Goal: Information Seeking & Learning: Learn about a topic

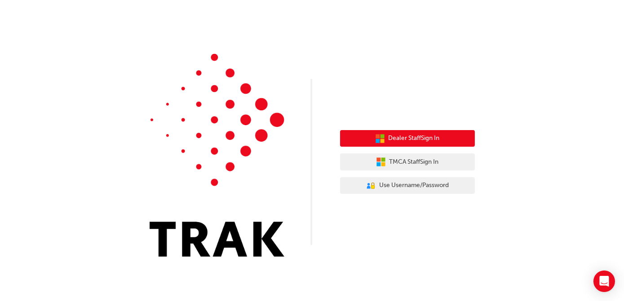
click at [386, 137] on button "Dealer Staff Sign In" at bounding box center [407, 138] width 135 height 17
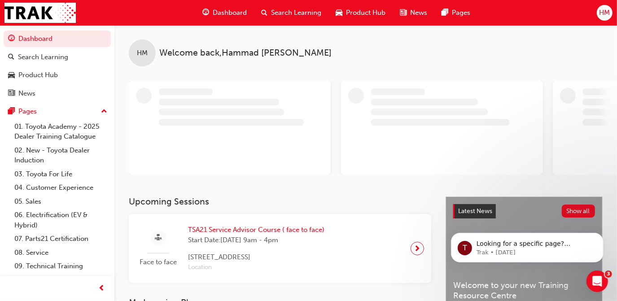
click at [285, 13] on span "Search Learning" at bounding box center [296, 13] width 50 height 10
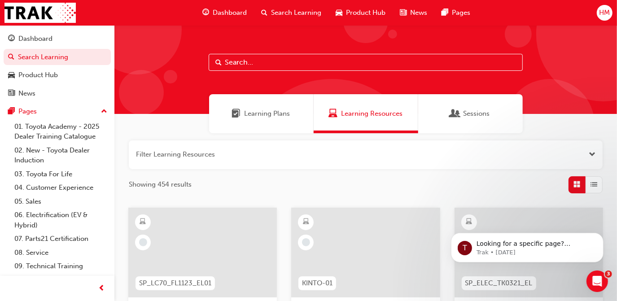
click at [263, 58] on input "text" at bounding box center [366, 62] width 314 height 17
type input "tune"
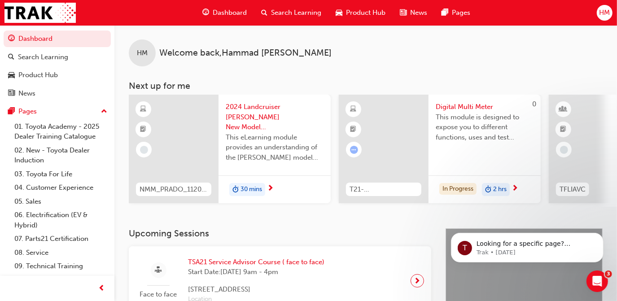
scroll to position [25, 0]
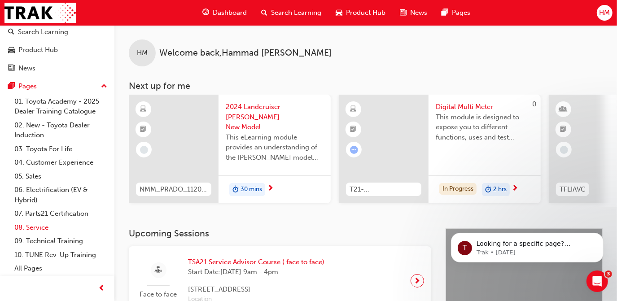
click at [26, 227] on link "08. Service" at bounding box center [61, 228] width 100 height 14
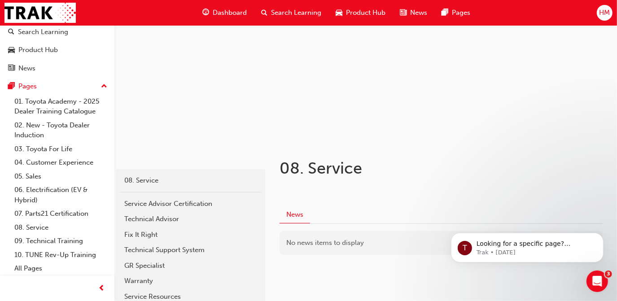
scroll to position [117, 0]
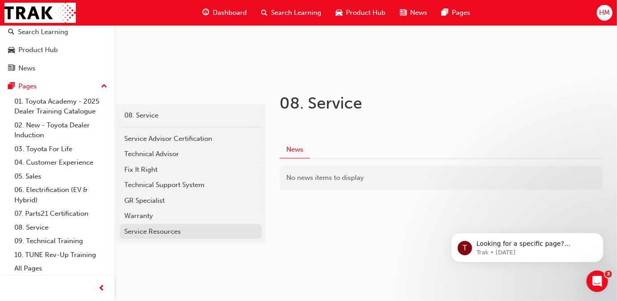
click at [156, 231] on div "Service Resources" at bounding box center [190, 232] width 133 height 10
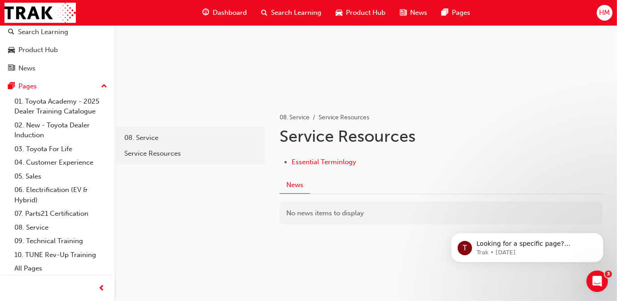
scroll to position [98, 0]
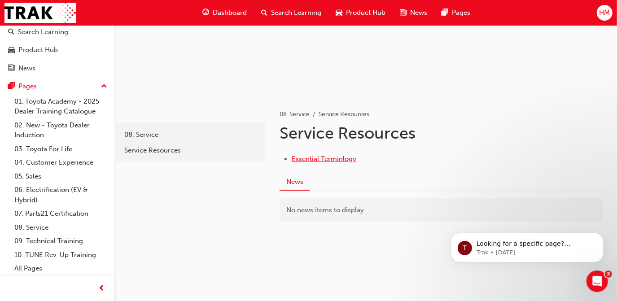
click at [307, 160] on span "Essential Terminlogy" at bounding box center [324, 159] width 65 height 8
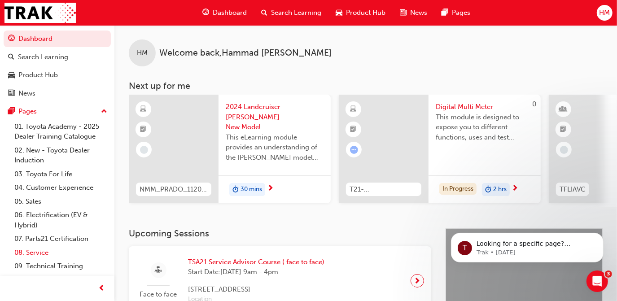
click at [35, 254] on link "08. Service" at bounding box center [61, 253] width 100 height 14
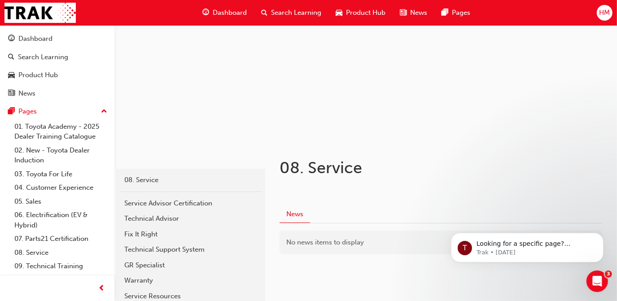
scroll to position [117, 0]
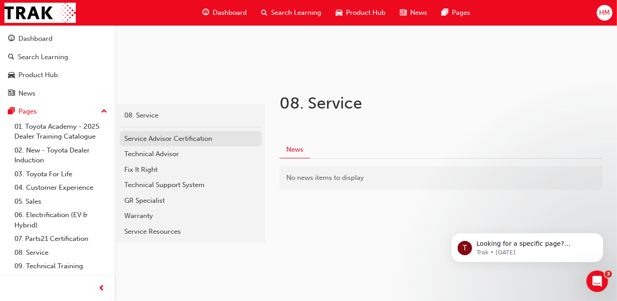
click at [180, 136] on div "Service Advisor Certification" at bounding box center [190, 139] width 133 height 10
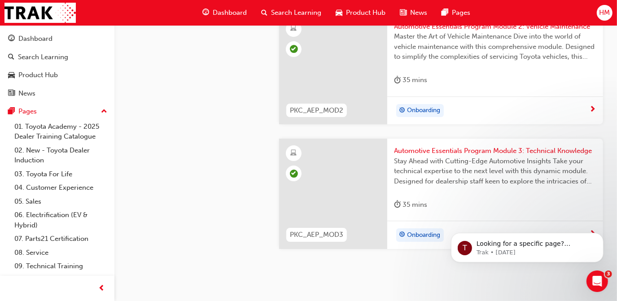
scroll to position [1978, 0]
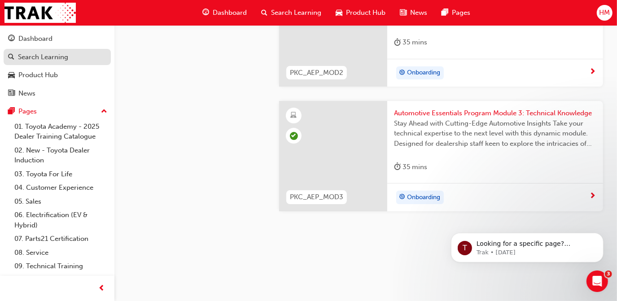
click at [46, 61] on div "Search Learning" at bounding box center [43, 57] width 50 height 10
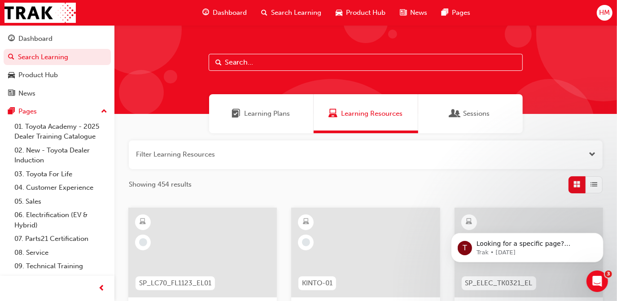
click at [321, 59] on input "text" at bounding box center [366, 62] width 314 height 17
type input "TuNE"
click at [219, 14] on span "Dashboard" at bounding box center [230, 13] width 34 height 10
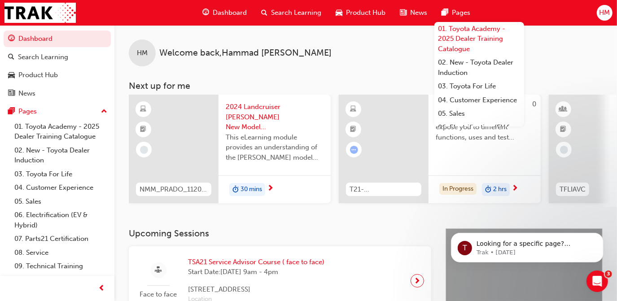
click at [454, 38] on link "01. Toyota Academy - 2025 Dealer Training Catalogue" at bounding box center [480, 39] width 90 height 34
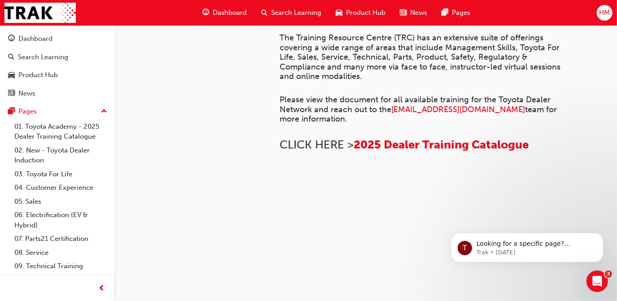
scroll to position [314, 0]
click at [409, 152] on span "2025 Dealer Training Catalogue" at bounding box center [441, 145] width 175 height 14
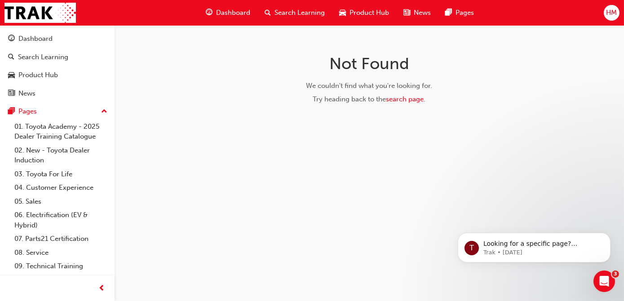
click at [232, 13] on span "Dashboard" at bounding box center [233, 13] width 34 height 10
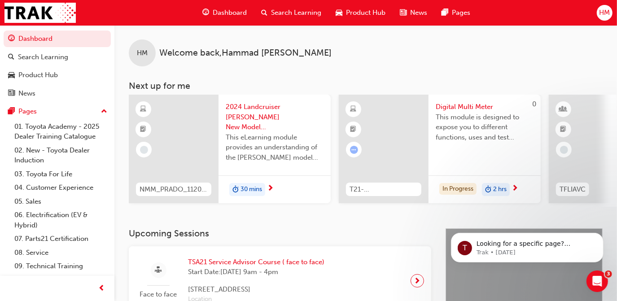
click at [286, 16] on span "Search Learning" at bounding box center [296, 13] width 50 height 10
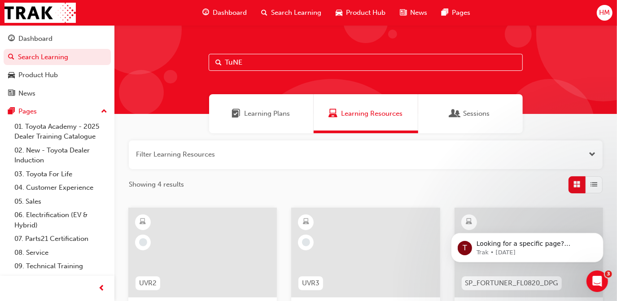
scroll to position [40, 0]
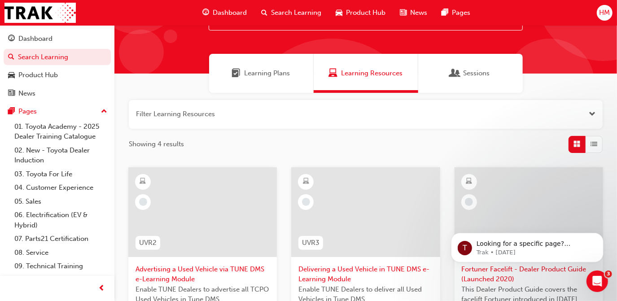
click at [459, 72] on span "Sessions" at bounding box center [455, 73] width 9 height 10
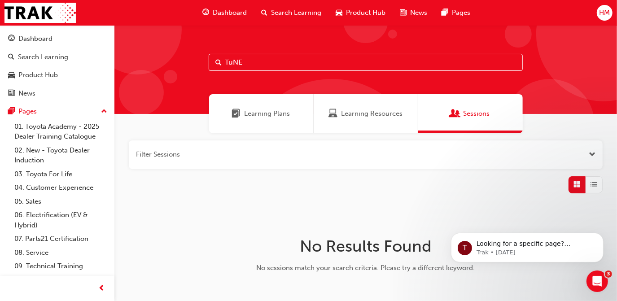
click at [352, 112] on span "Learning Resources" at bounding box center [372, 114] width 62 height 10
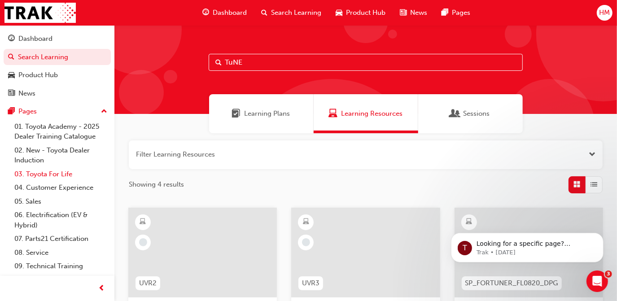
click at [24, 173] on link "03. Toyota For Life" at bounding box center [61, 174] width 100 height 14
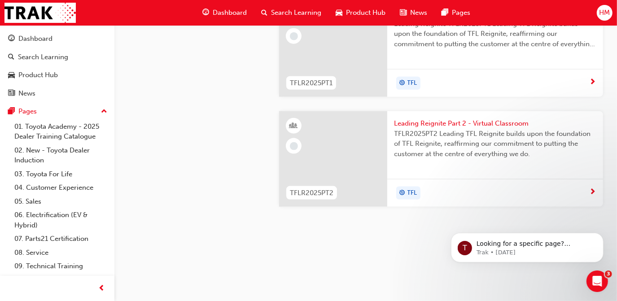
scroll to position [1138, 0]
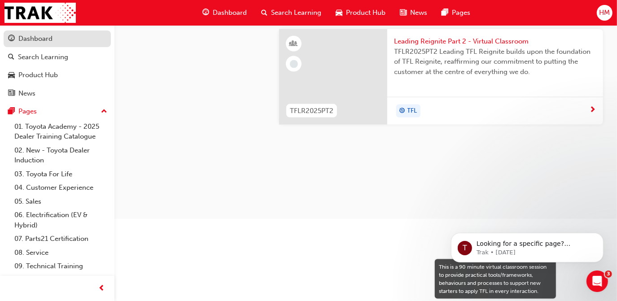
click at [29, 44] on div "Dashboard" at bounding box center [57, 38] width 98 height 11
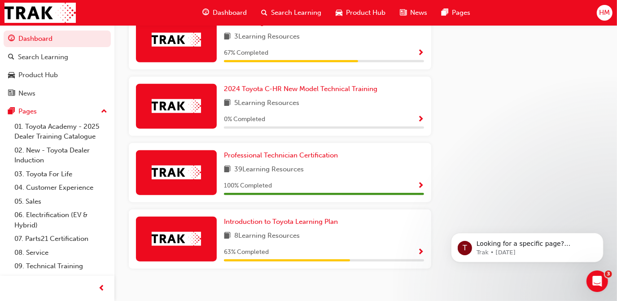
scroll to position [551, 0]
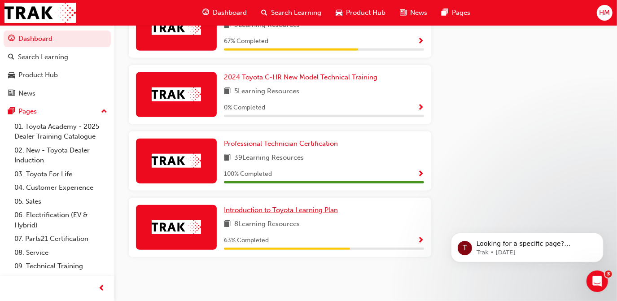
click at [308, 209] on span "Introduction to Toyota Learning Plan" at bounding box center [281, 210] width 114 height 8
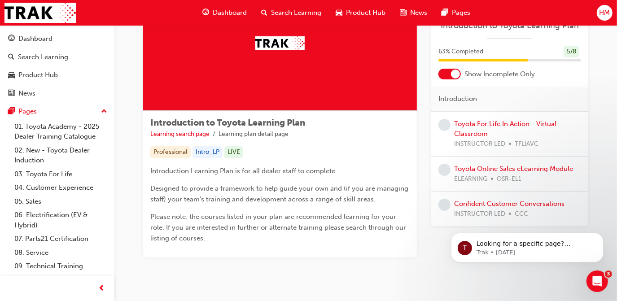
scroll to position [92, 0]
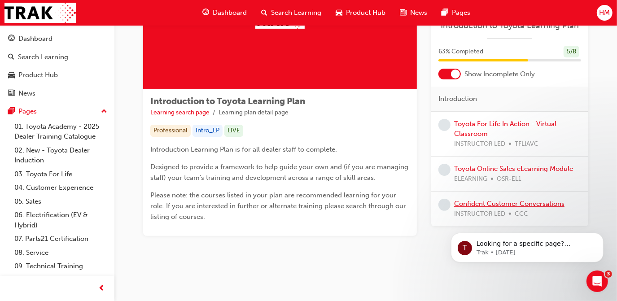
click at [521, 202] on link "Confident Customer Conversations" at bounding box center [509, 204] width 110 height 8
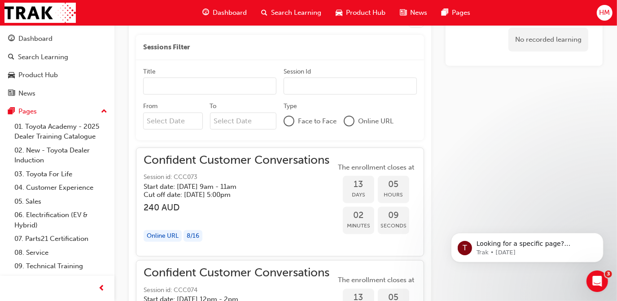
scroll to position [538, 0]
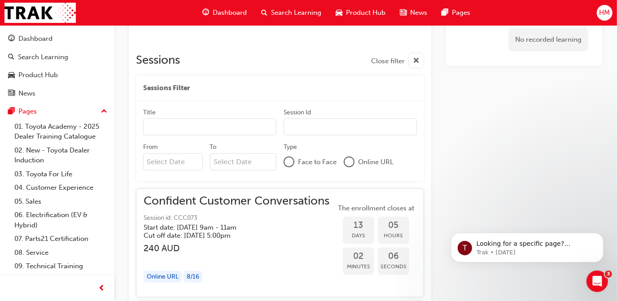
click at [287, 166] on div at bounding box center [289, 162] width 9 height 9
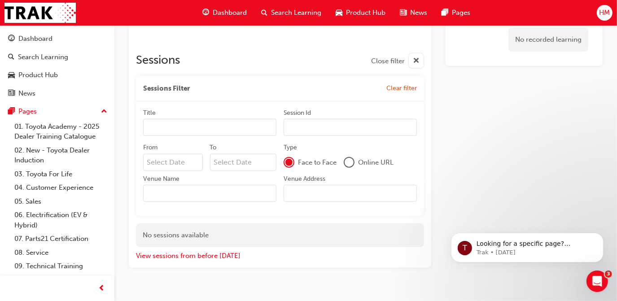
click at [351, 163] on div at bounding box center [349, 162] width 9 height 9
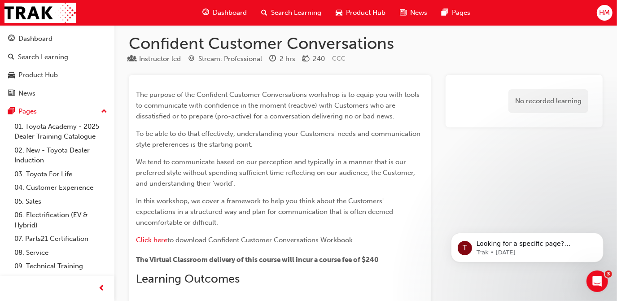
scroll to position [0, 0]
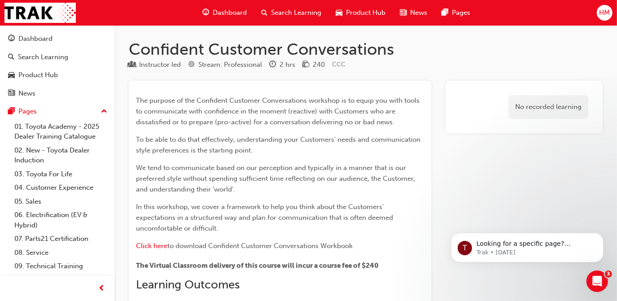
click at [288, 13] on span "Search Learning" at bounding box center [296, 13] width 50 height 10
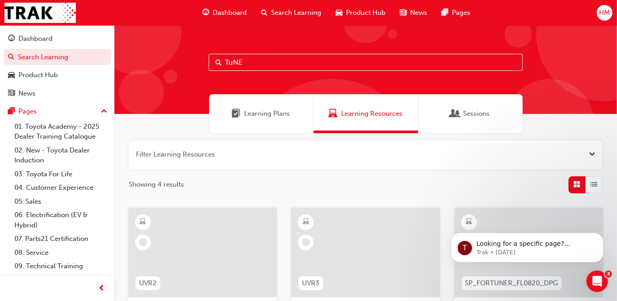
drag, startPoint x: 264, startPoint y: 64, endPoint x: 163, endPoint y: 66, distance: 100.6
click at [163, 66] on div "TuNE" at bounding box center [365, 69] width 503 height 89
type input "warranty"
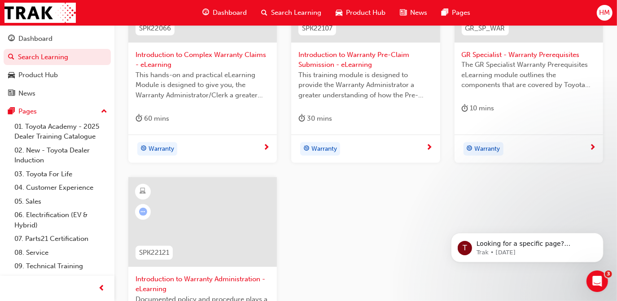
scroll to position [204, 0]
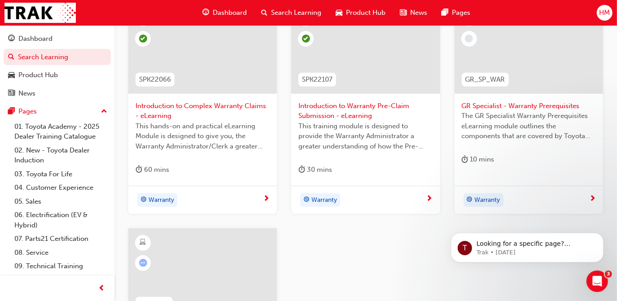
click at [493, 103] on span "GR Specialist - Warranty Prerequisites" at bounding box center [529, 106] width 134 height 10
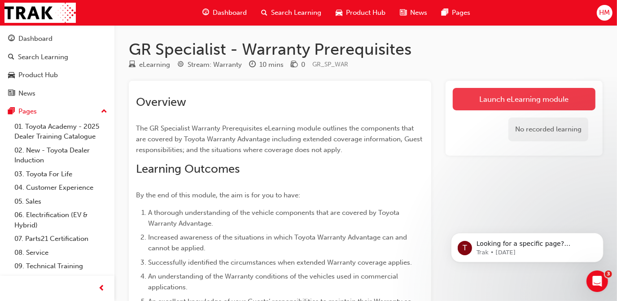
click at [503, 97] on link "Launch eLearning module" at bounding box center [524, 99] width 143 height 22
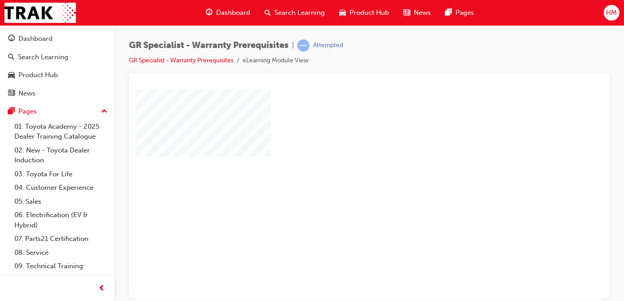
click at [343, 168] on div "play" at bounding box center [343, 168] width 0 height 0
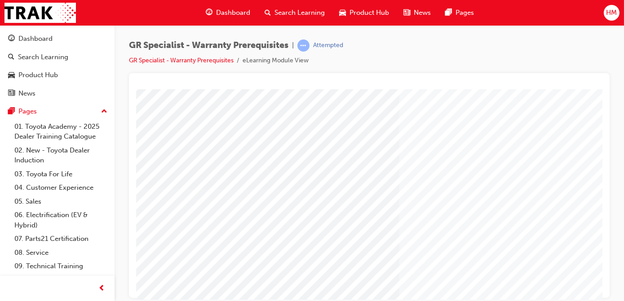
scroll to position [132, 0]
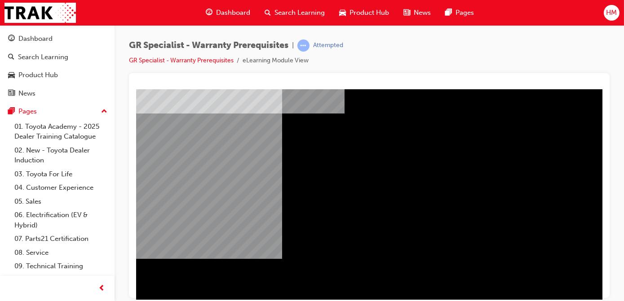
scroll to position [132, 0]
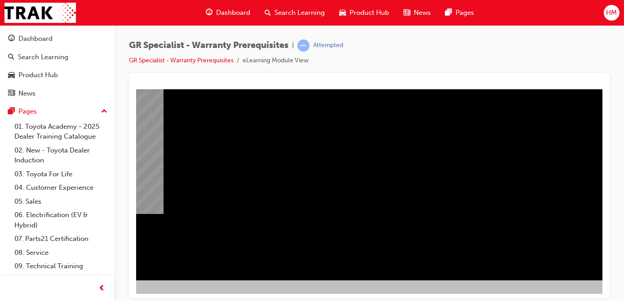
click at [74, 296] on div "NEXT Trigger this button to go to the next slide" at bounding box center [45, 304] width 57 height 16
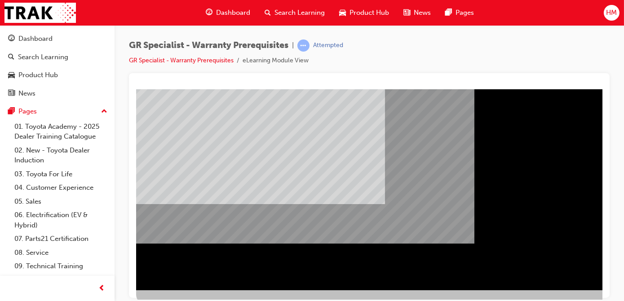
scroll to position [122, 151]
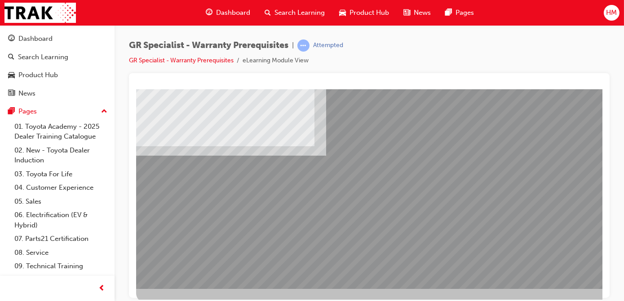
scroll to position [132, 0]
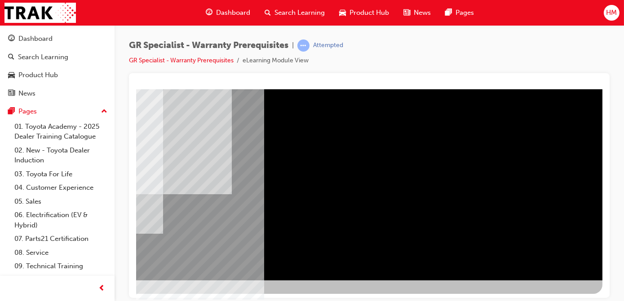
scroll to position [0, 0]
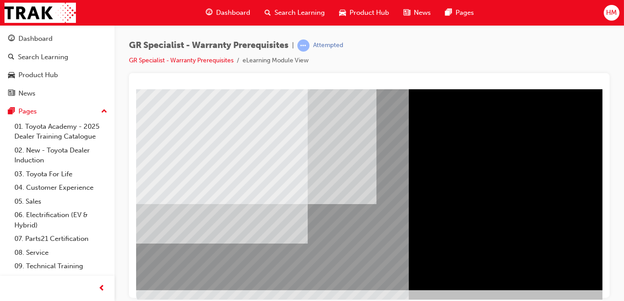
scroll to position [122, 0]
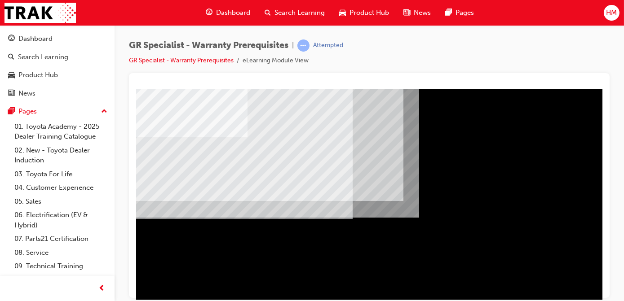
scroll to position [132, 0]
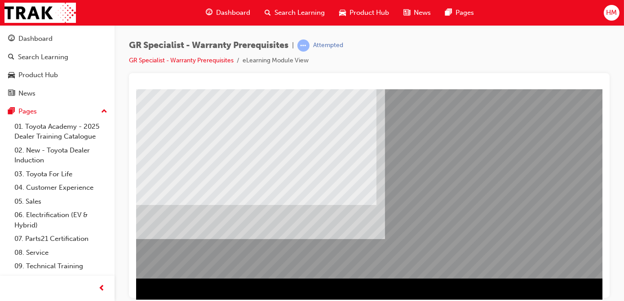
scroll to position [91, 0]
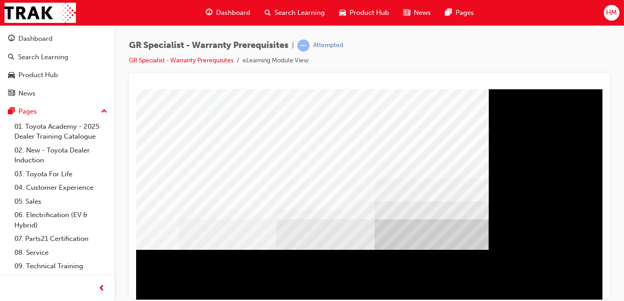
scroll to position [132, 104]
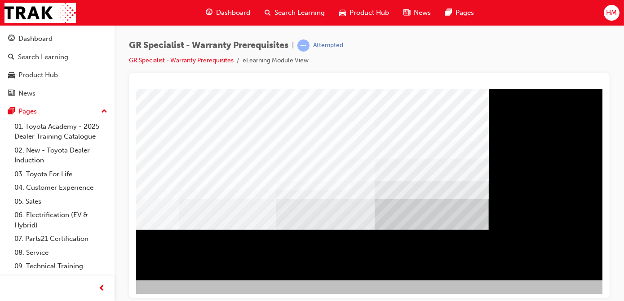
click at [569, 267] on div at bounding box center [336, 118] width 611 height 323
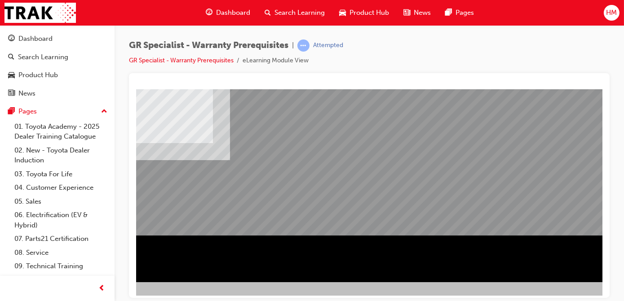
scroll to position [132, 107]
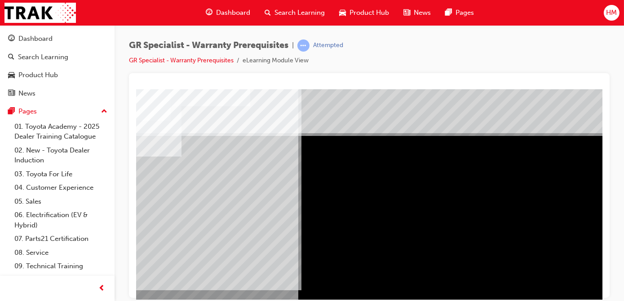
scroll to position [0, 101]
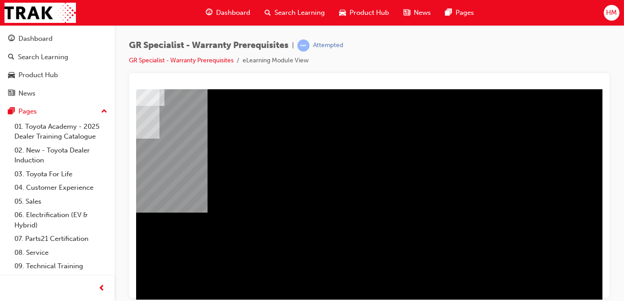
scroll to position [81, 151]
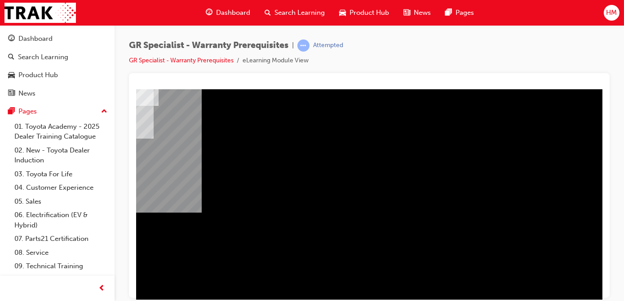
drag, startPoint x: 467, startPoint y: 296, endPoint x: 759, endPoint y: 354, distance: 297.5
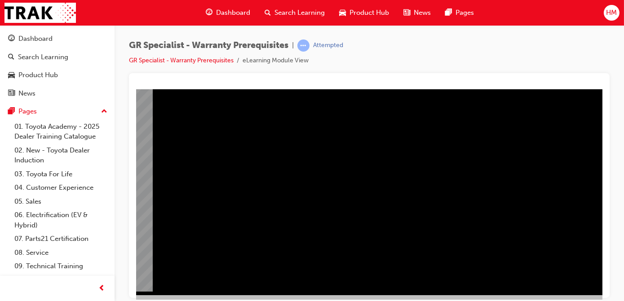
scroll to position [132, 151]
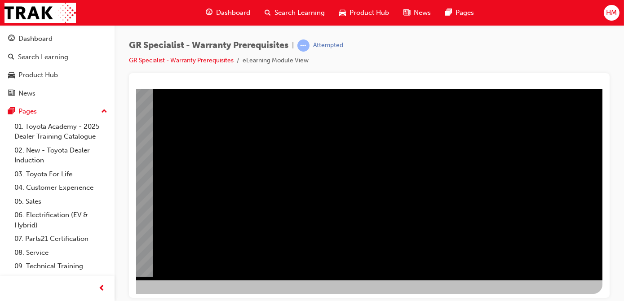
click at [48, 296] on div "NEXT Trigger this button to go to the next slide" at bounding box center [19, 304] width 57 height 16
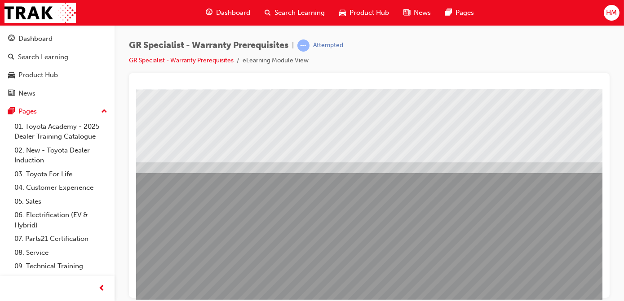
scroll to position [132, 0]
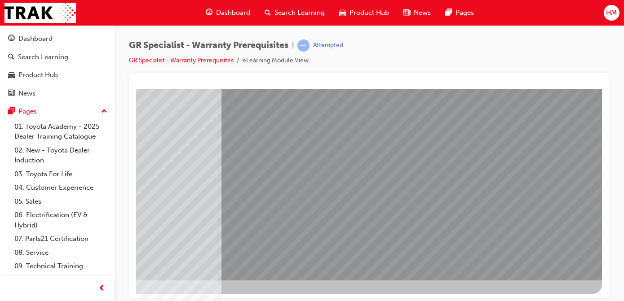
scroll to position [0, 0]
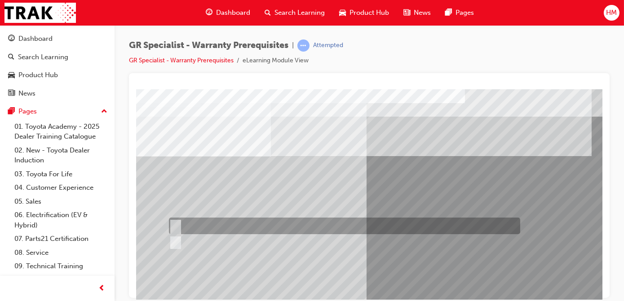
click at [189, 228] on div at bounding box center [341, 226] width 351 height 17
radio input "true"
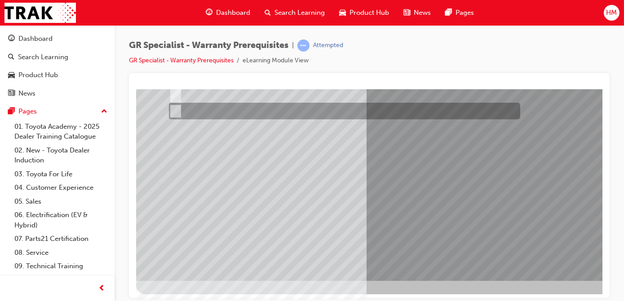
scroll to position [132, 0]
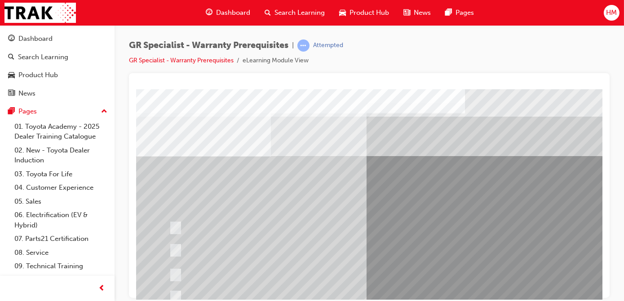
scroll to position [40, 0]
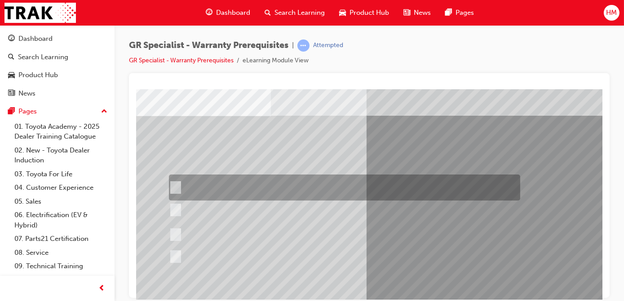
click at [174, 189] on input "Toyota Warranty Advantage will be subject to a maximum of 5 years or 160,000 km…" at bounding box center [173, 188] width 10 height 10
radio input "true"
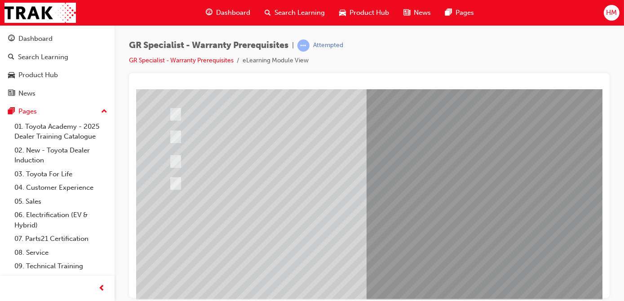
scroll to position [132, 0]
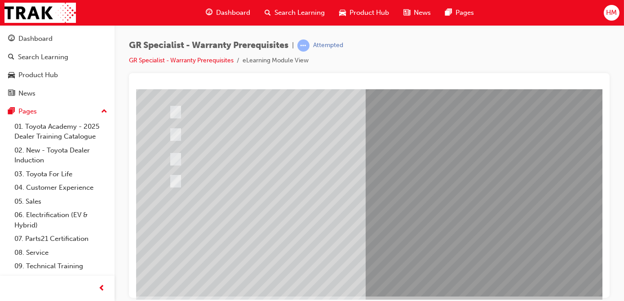
scroll to position [122, 0]
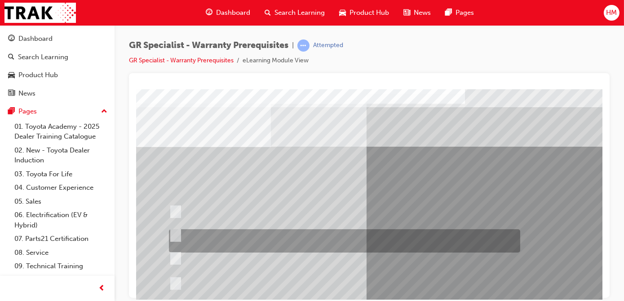
scroll to position [40, 0]
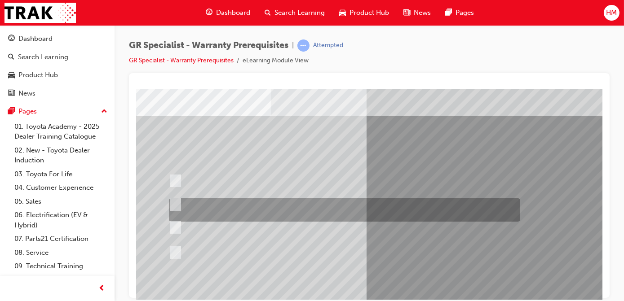
click at [197, 207] on div at bounding box center [341, 209] width 351 height 23
radio input "true"
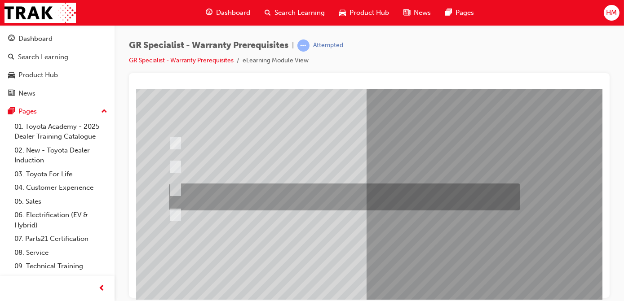
scroll to position [122, 0]
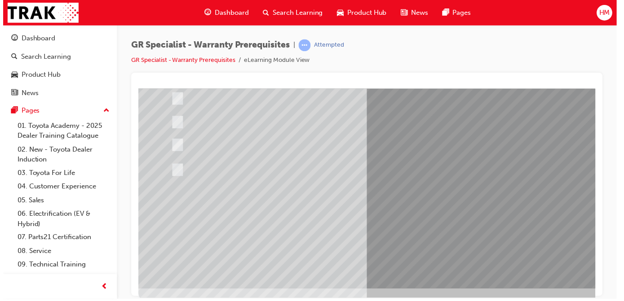
scroll to position [0, 0]
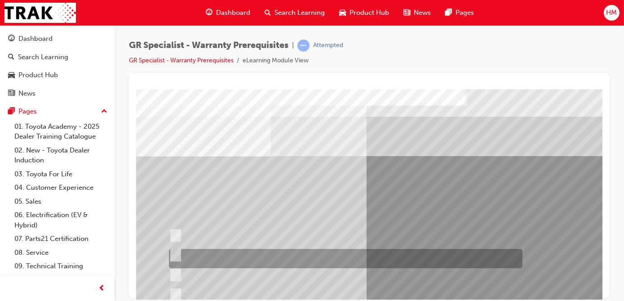
click at [350, 255] on div at bounding box center [342, 258] width 353 height 19
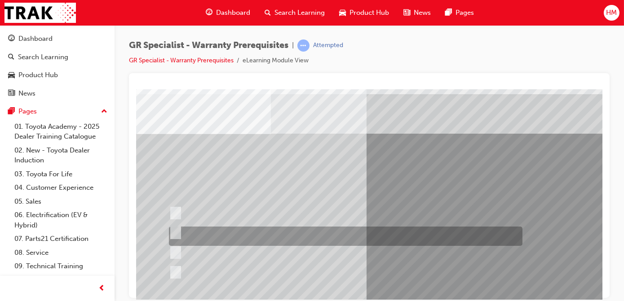
scroll to position [40, 0]
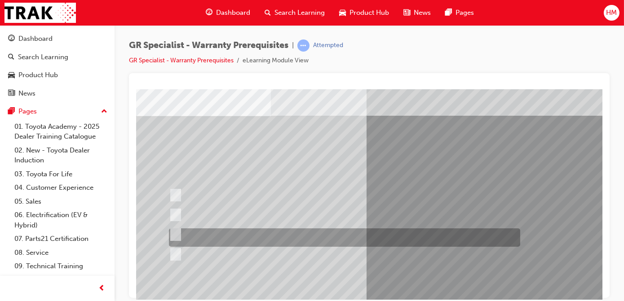
click at [190, 237] on div at bounding box center [341, 238] width 351 height 18
radio input "false"
radio input "true"
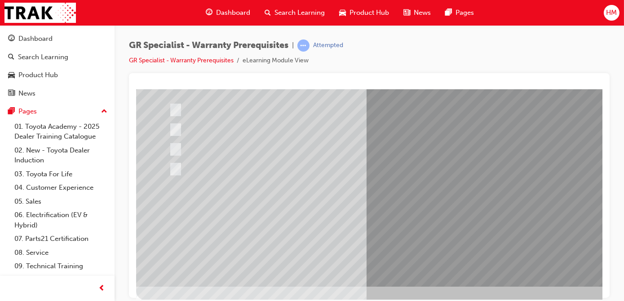
scroll to position [132, 0]
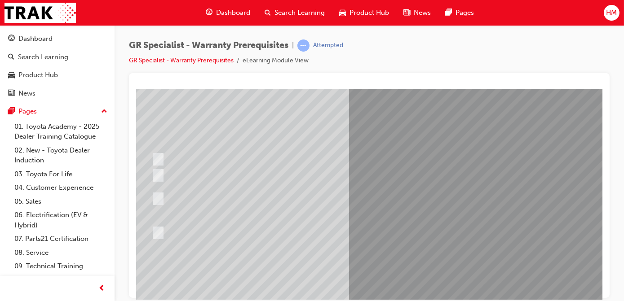
scroll to position [81, 18]
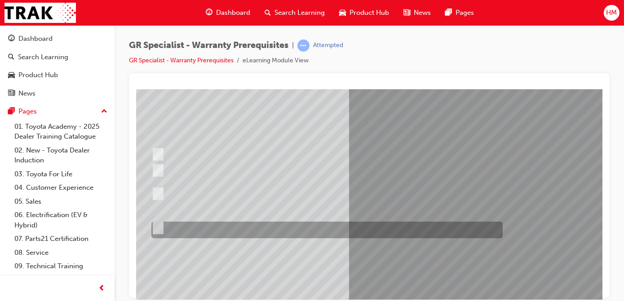
click at [167, 229] on div at bounding box center [324, 230] width 351 height 17
radio input "true"
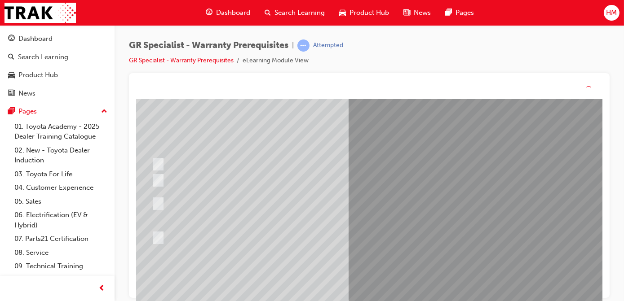
scroll to position [0, 0]
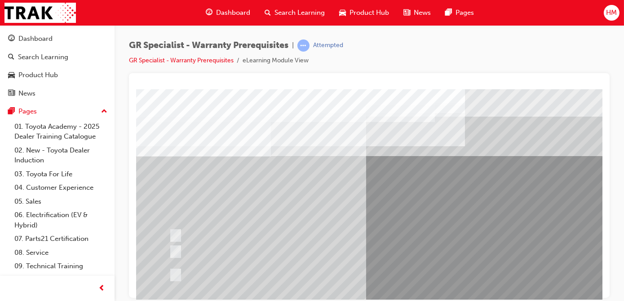
click at [379, 239] on div at bounding box center [341, 238] width 351 height 19
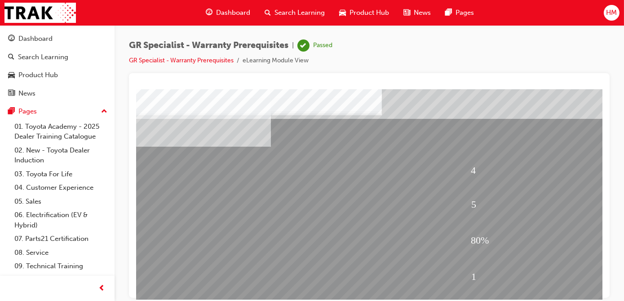
scroll to position [81, 0]
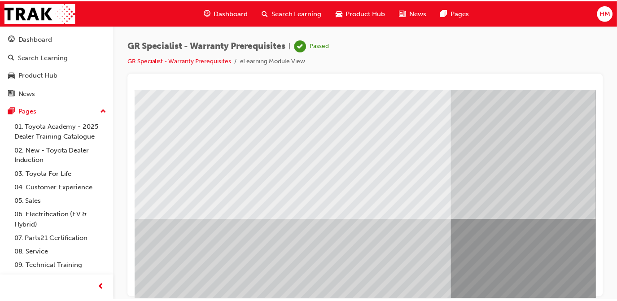
scroll to position [0, 0]
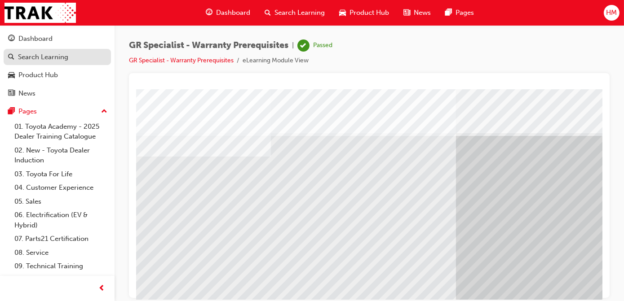
drag, startPoint x: 44, startPoint y: 56, endPoint x: 48, endPoint y: 58, distance: 5.2
click at [44, 56] on div "Search Learning" at bounding box center [43, 57] width 50 height 10
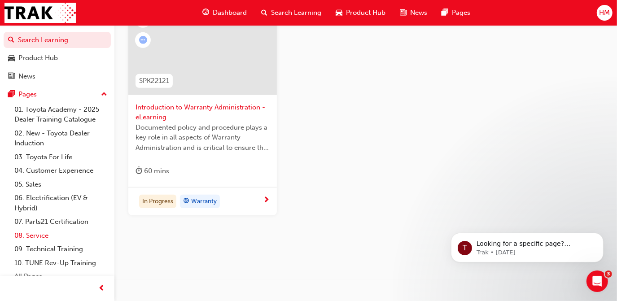
scroll to position [25, 0]
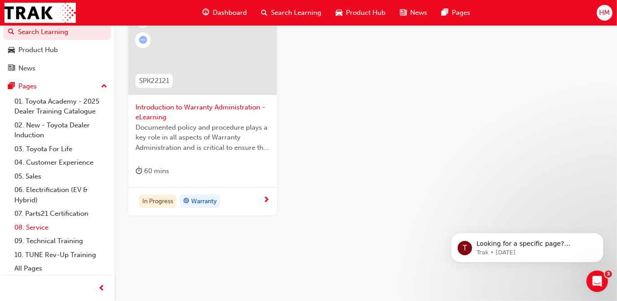
click at [20, 230] on link "08. Service" at bounding box center [61, 228] width 100 height 14
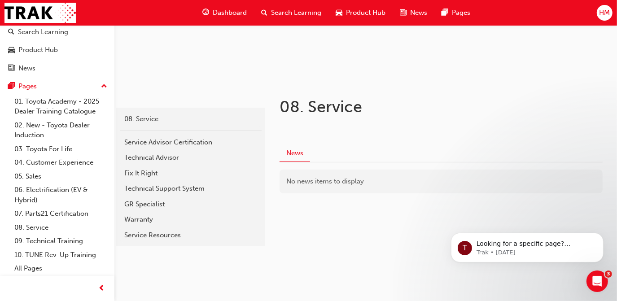
scroll to position [117, 0]
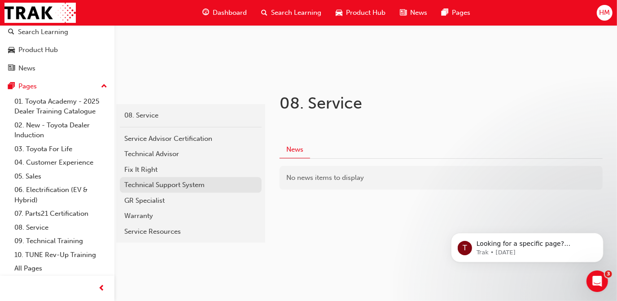
click at [161, 185] on div "Technical Support System" at bounding box center [190, 185] width 133 height 10
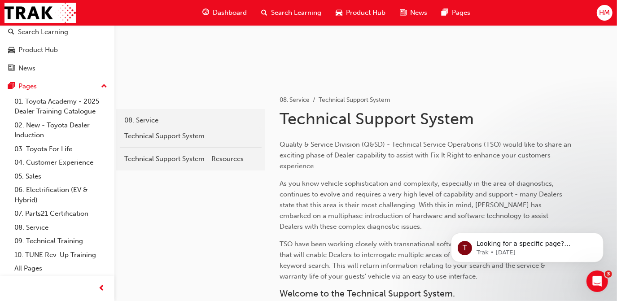
scroll to position [185, 0]
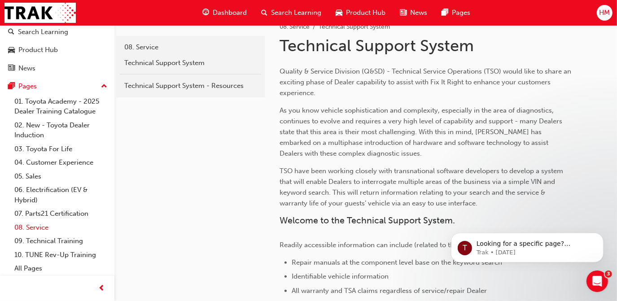
click at [44, 227] on link "08. Service" at bounding box center [61, 228] width 100 height 14
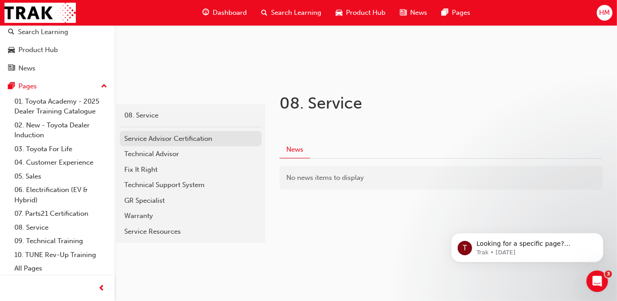
click at [149, 136] on div "Service Advisor Certification" at bounding box center [190, 139] width 133 height 10
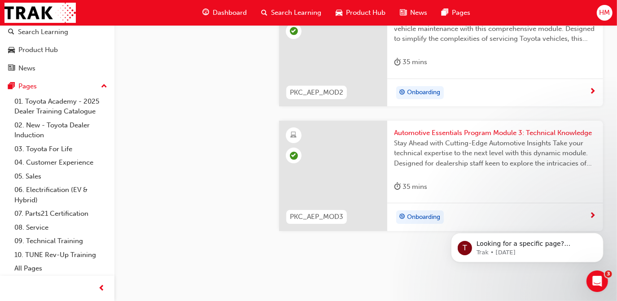
scroll to position [1978, 0]
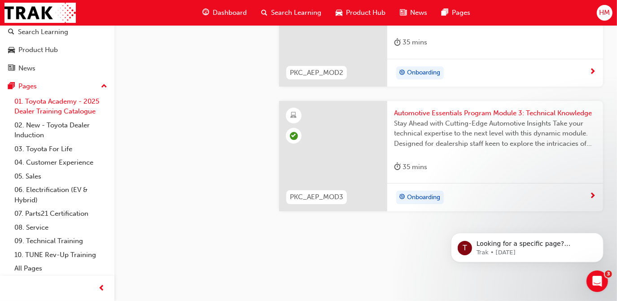
click at [36, 107] on link "01. Toyota Academy - 2025 Dealer Training Catalogue" at bounding box center [61, 107] width 100 height 24
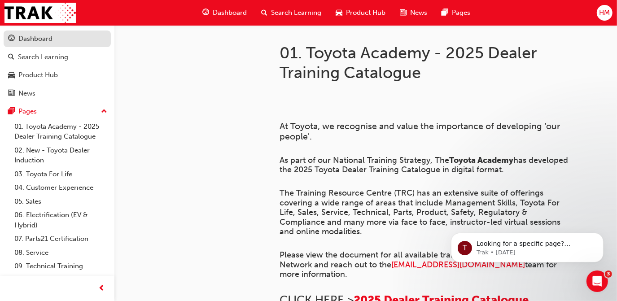
click at [36, 42] on div "Dashboard" at bounding box center [35, 39] width 34 height 10
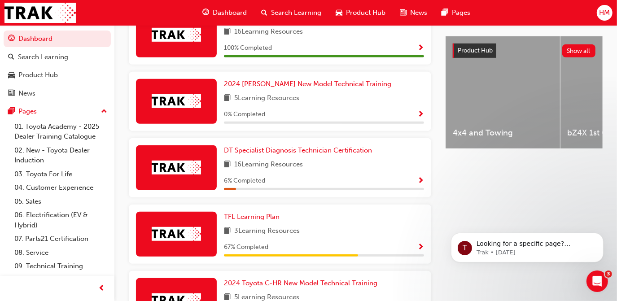
scroll to position [286, 0]
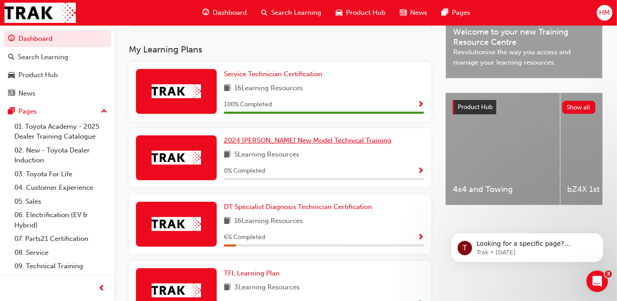
click at [269, 142] on span "2024 [PERSON_NAME] New Model Technical Training" at bounding box center [307, 140] width 167 height 8
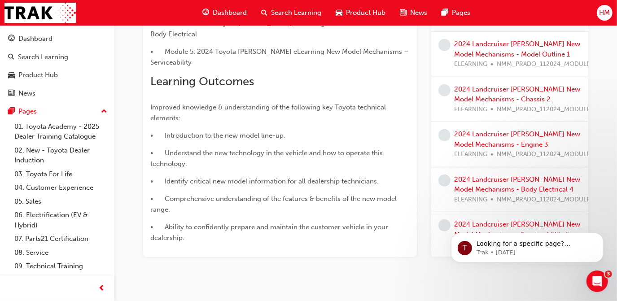
scroll to position [168, 0]
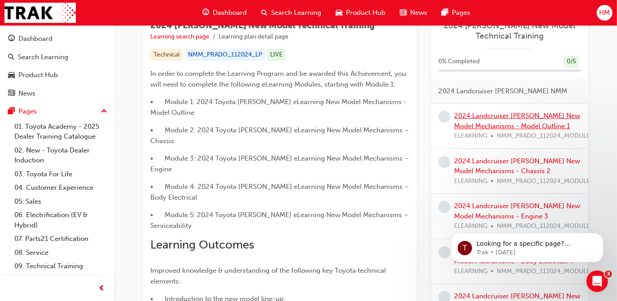
click at [483, 124] on link "2024 Landcruiser [PERSON_NAME] New Model Mechanisms - Model Outline 1" at bounding box center [517, 121] width 126 height 18
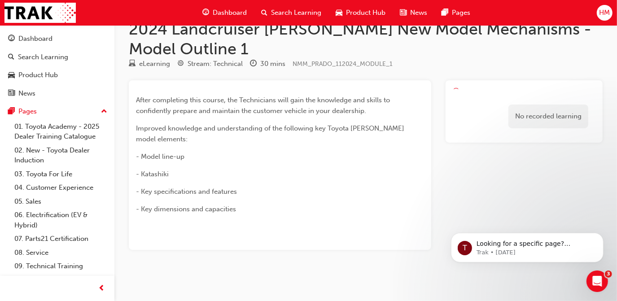
scroll to position [9, 0]
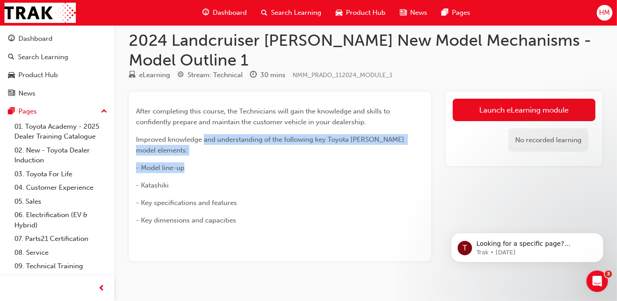
drag, startPoint x: 205, startPoint y: 141, endPoint x: 420, endPoint y: 145, distance: 215.1
click at [420, 145] on div "After completing this course, the Technicians will gain the knowledge and skill…" at bounding box center [280, 166] width 288 height 120
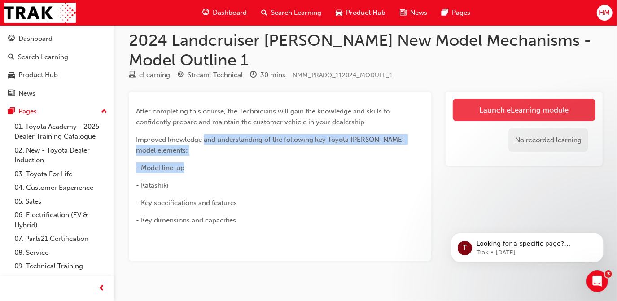
drag, startPoint x: 420, startPoint y: 145, endPoint x: 489, endPoint y: 107, distance: 79.0
click at [489, 107] on link "Launch eLearning module" at bounding box center [524, 110] width 143 height 22
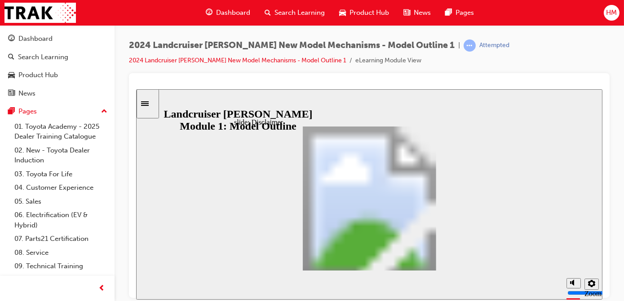
drag, startPoint x: 284, startPoint y: 169, endPoint x: 403, endPoint y: 171, distance: 119.0
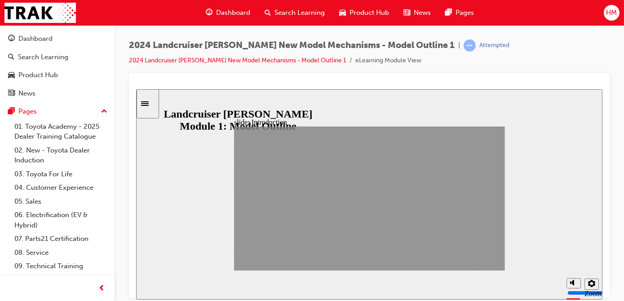
drag, startPoint x: 439, startPoint y: 266, endPoint x: 482, endPoint y: 264, distance: 43.6
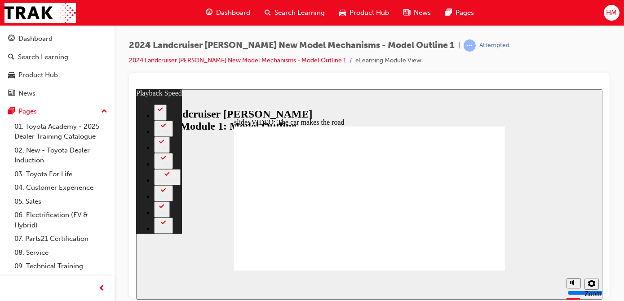
drag, startPoint x: 260, startPoint y: 243, endPoint x: 272, endPoint y: 244, distance: 11.3
type input "54"
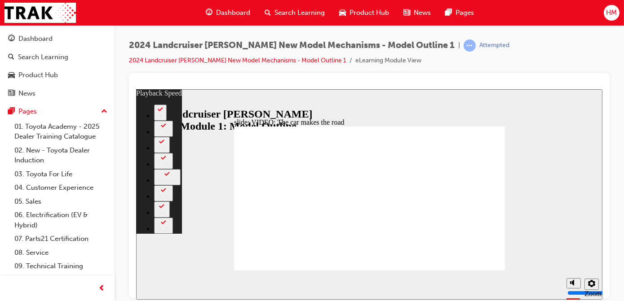
type input "7"
type input "54"
type input "7"
type input "54"
type input "7"
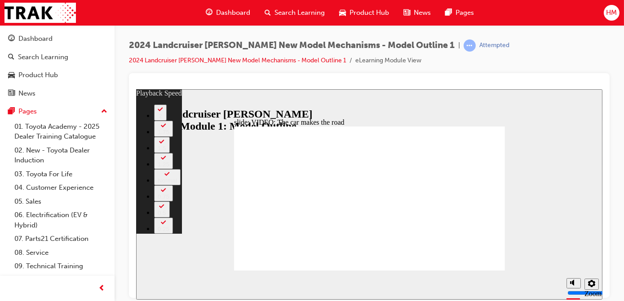
type input "54"
type input "7"
type input "54"
type input "7"
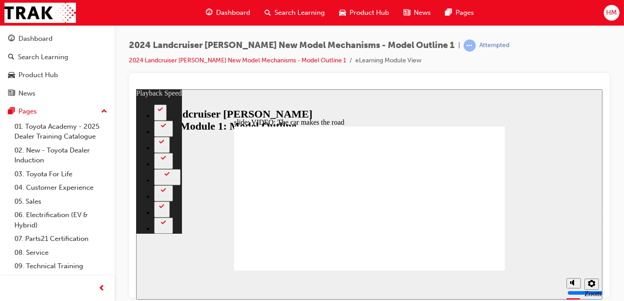
type input "54"
type input "7"
type input "54"
type input "7"
type input "54"
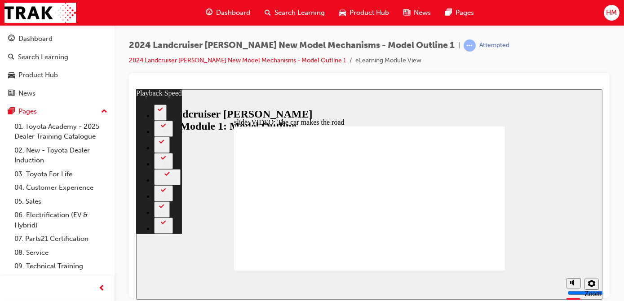
type input "6"
type input "54"
type input "6"
type input "54"
type input "6"
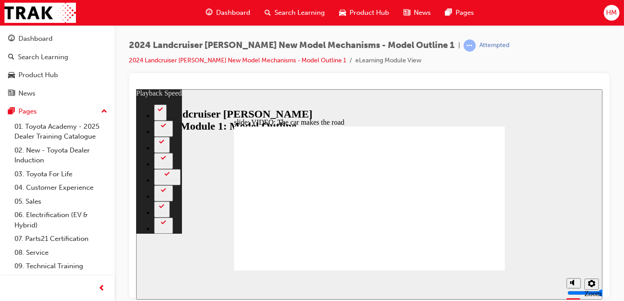
type input "54"
type input "6"
type input "54"
type input "6"
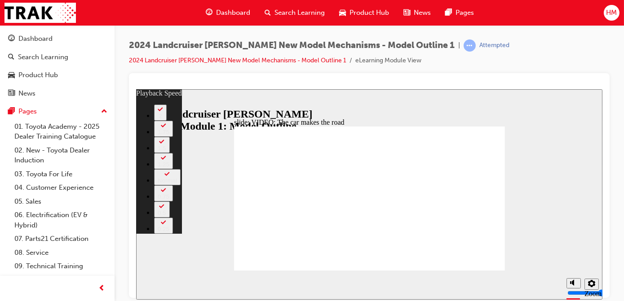
type input "54"
type input "6"
type input "54"
type input "6"
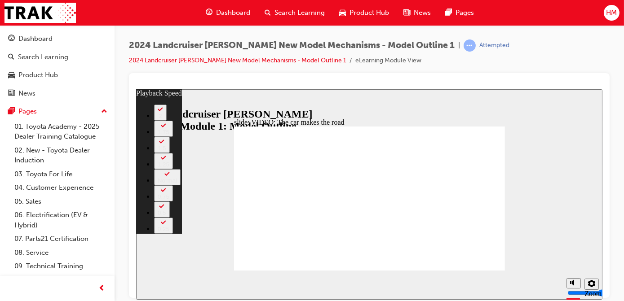
type input "6"
type input "54"
type input "6"
type input "5"
type input "54"
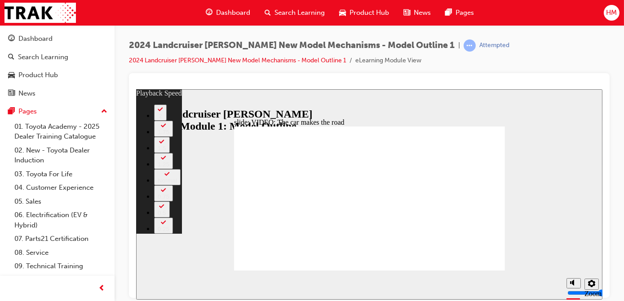
type input "5"
type input "54"
type input "5"
type input "54"
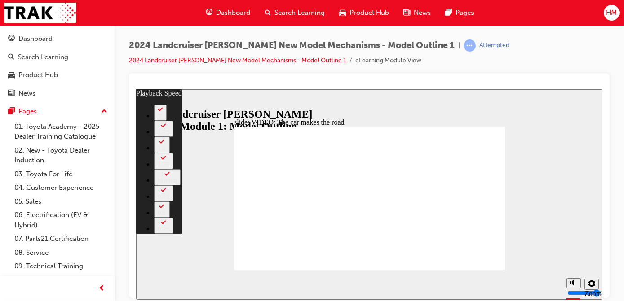
type input "5"
type input "54"
type input "5"
type input "54"
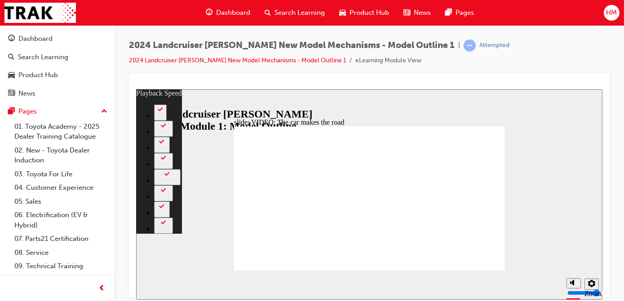
type input "5"
type input "54"
type input "5"
type input "54"
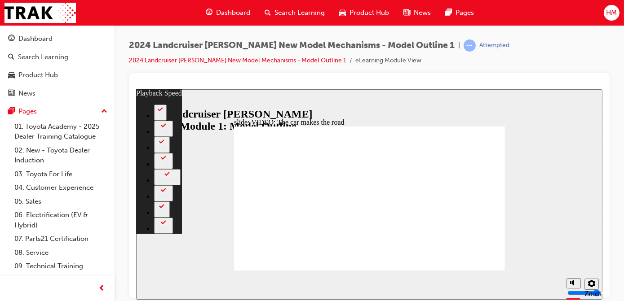
type input "5"
type input "54"
type input "5"
type input "54"
type input "5"
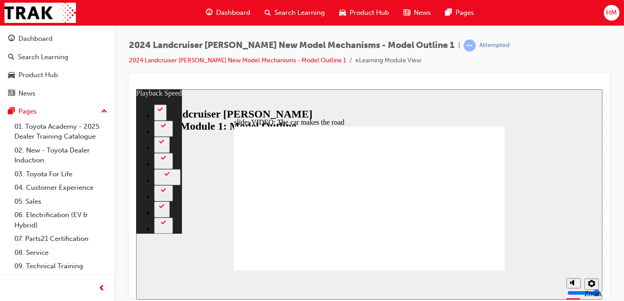
type input "4"
type input "54"
type input "4"
type input "54"
type input "4"
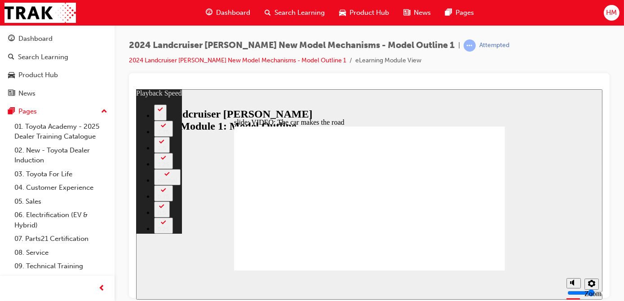
type input "54"
type input "4"
drag, startPoint x: 351, startPoint y: 211, endPoint x: 351, endPoint y: 220, distance: 8.5
click at [492, 104] on div "slide: VIDEO: The car makes the road VIDEO: The car makes the road Oval 2 playb…" at bounding box center [369, 194] width 466 height 211
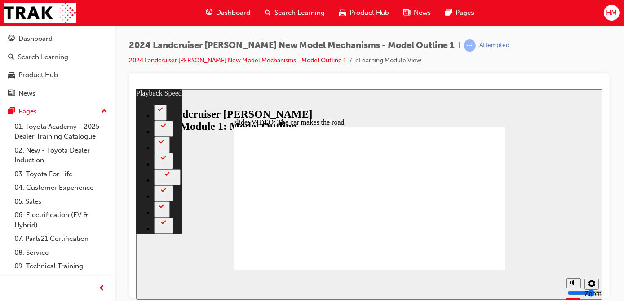
type input "86"
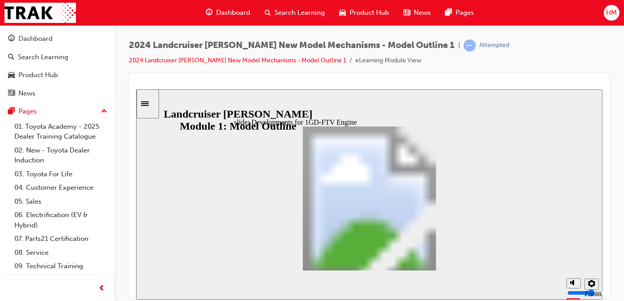
drag, startPoint x: 309, startPoint y: 134, endPoint x: 357, endPoint y: 136, distance: 48.1
drag, startPoint x: 247, startPoint y: 148, endPoint x: 296, endPoint y: 151, distance: 49.1
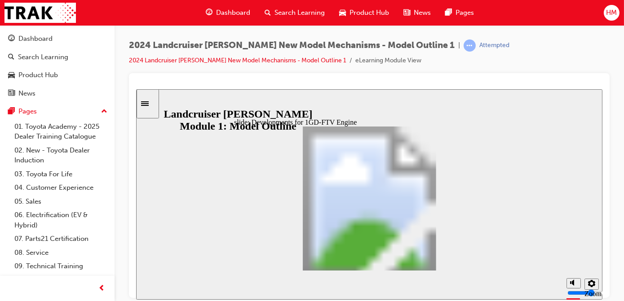
click at [403, 84] on div at bounding box center [369, 84] width 466 height 9
